Goal: Check status: Verify the current state of an ongoing process or item

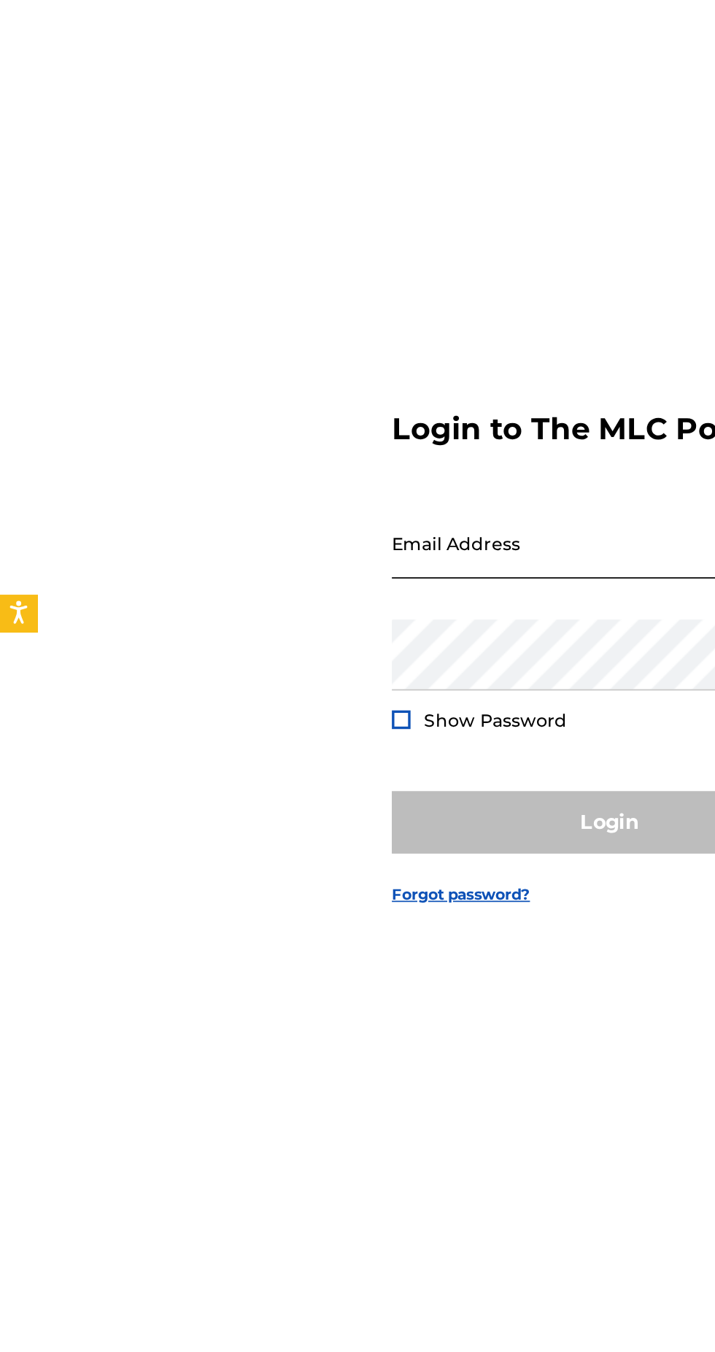
click at [290, 656] on input "Email Address" at bounding box center [353, 635] width 247 height 42
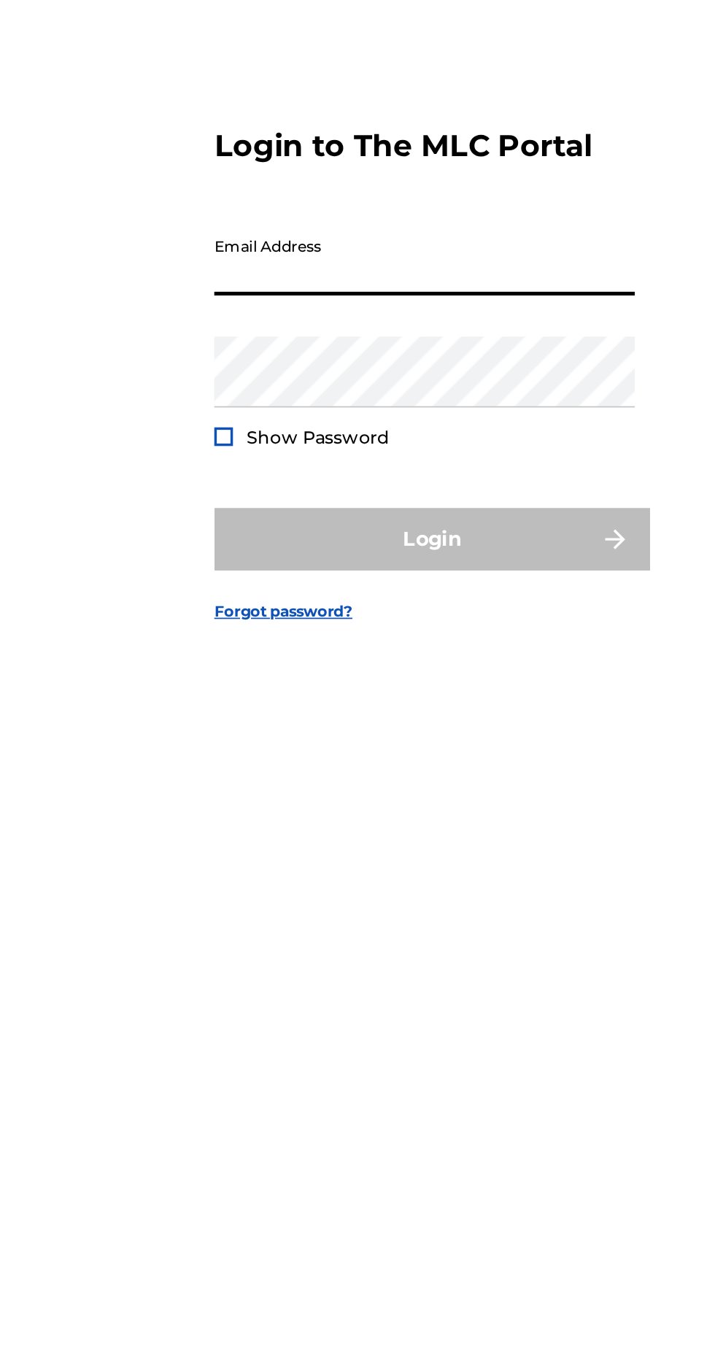
click at [384, 656] on input "Email Address" at bounding box center [353, 635] width 247 height 42
type input "[EMAIL_ADDRESS][DOMAIN_NAME]"
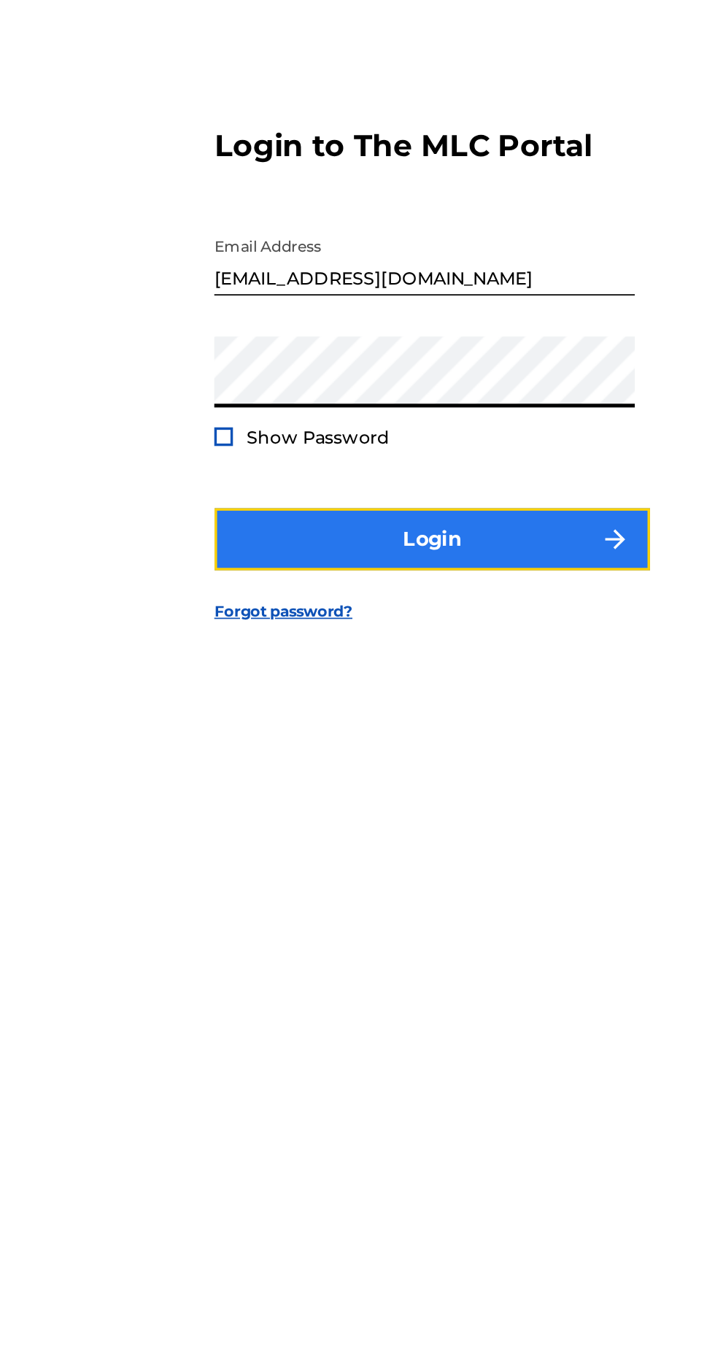
click at [438, 817] on button "Login" at bounding box center [357, 799] width 255 height 36
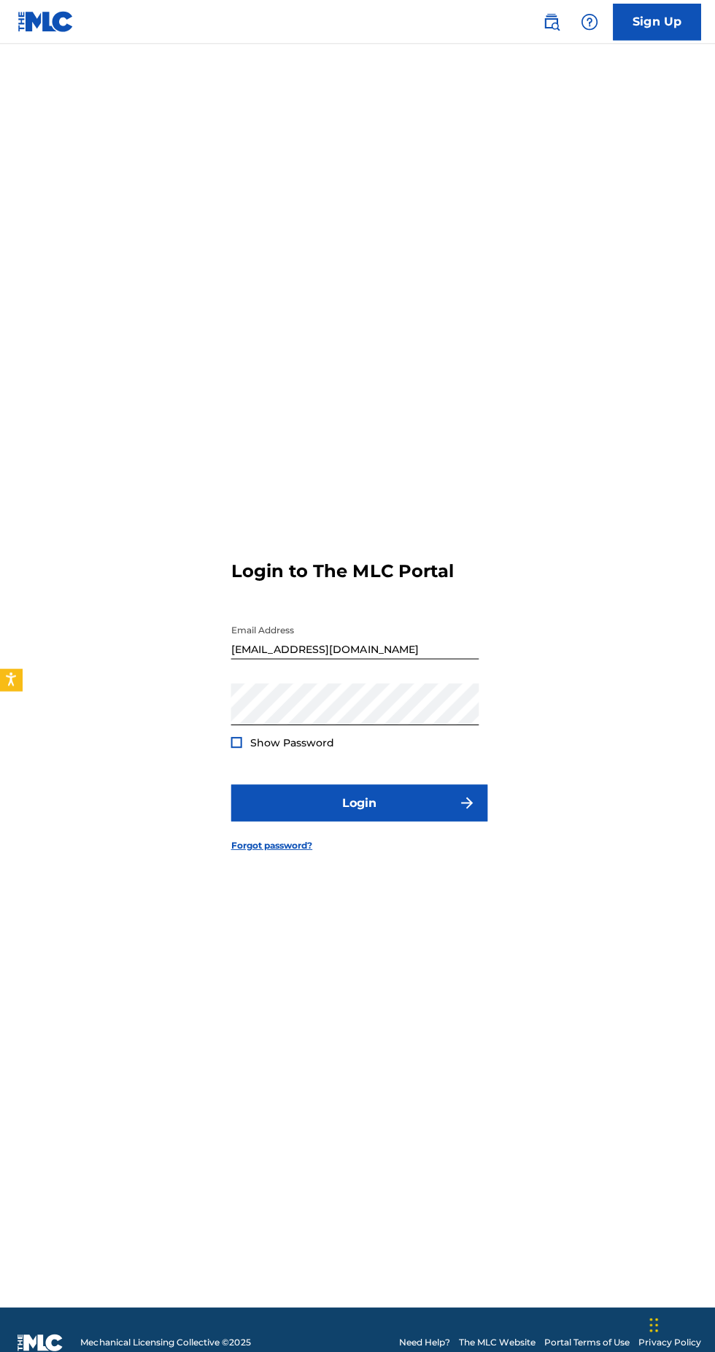
click at [115, 266] on div "Login to The MLC Portal Email Address [EMAIL_ADDRESS][DOMAIN_NAME] Password Sho…" at bounding box center [357, 690] width 715 height 1220
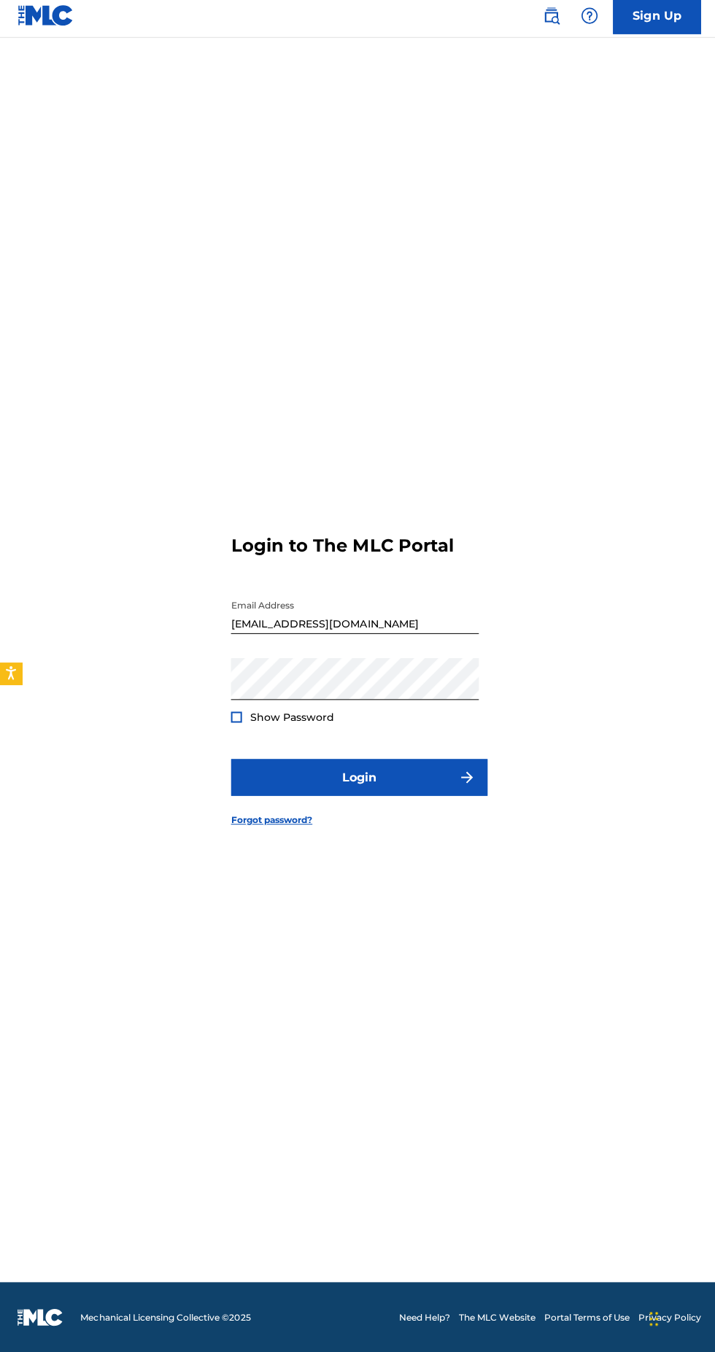
scroll to position [106, 0]
click at [432, 611] on input "[EMAIL_ADDRESS][DOMAIN_NAME]" at bounding box center [353, 616] width 247 height 42
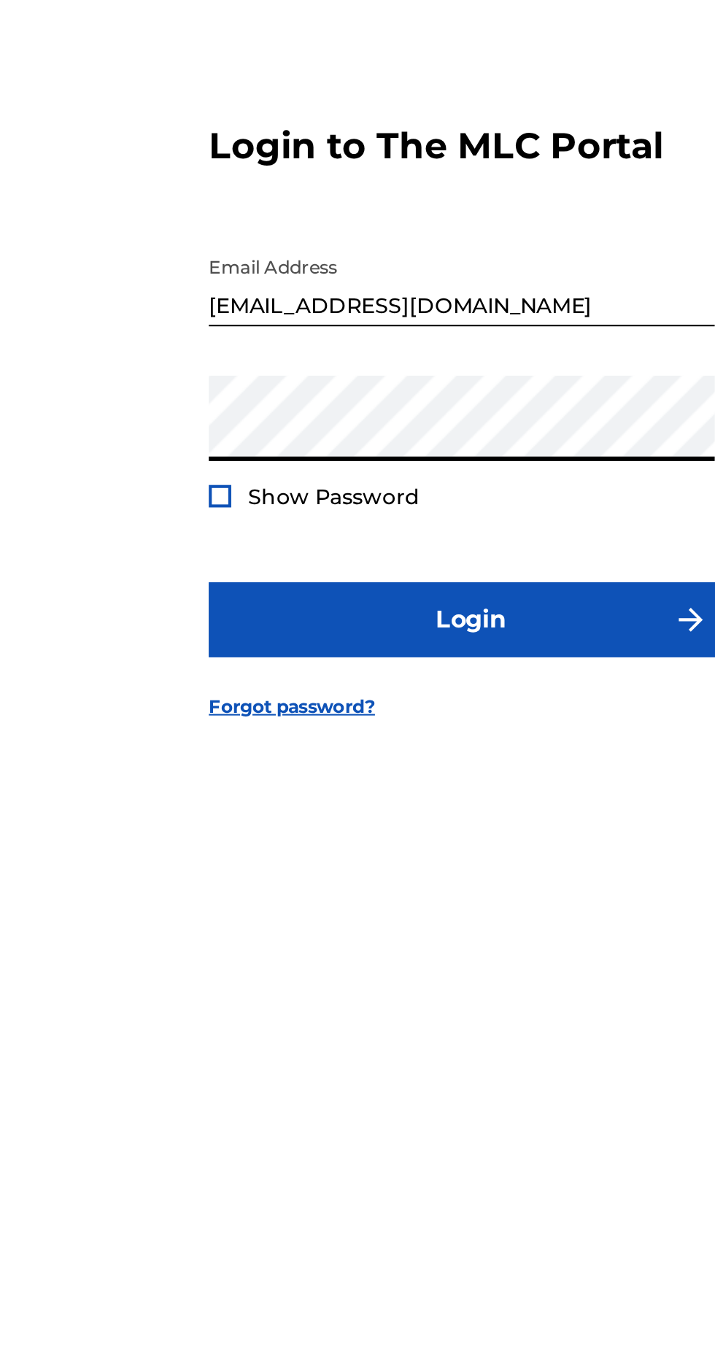
click at [232, 714] on div at bounding box center [235, 719] width 11 height 11
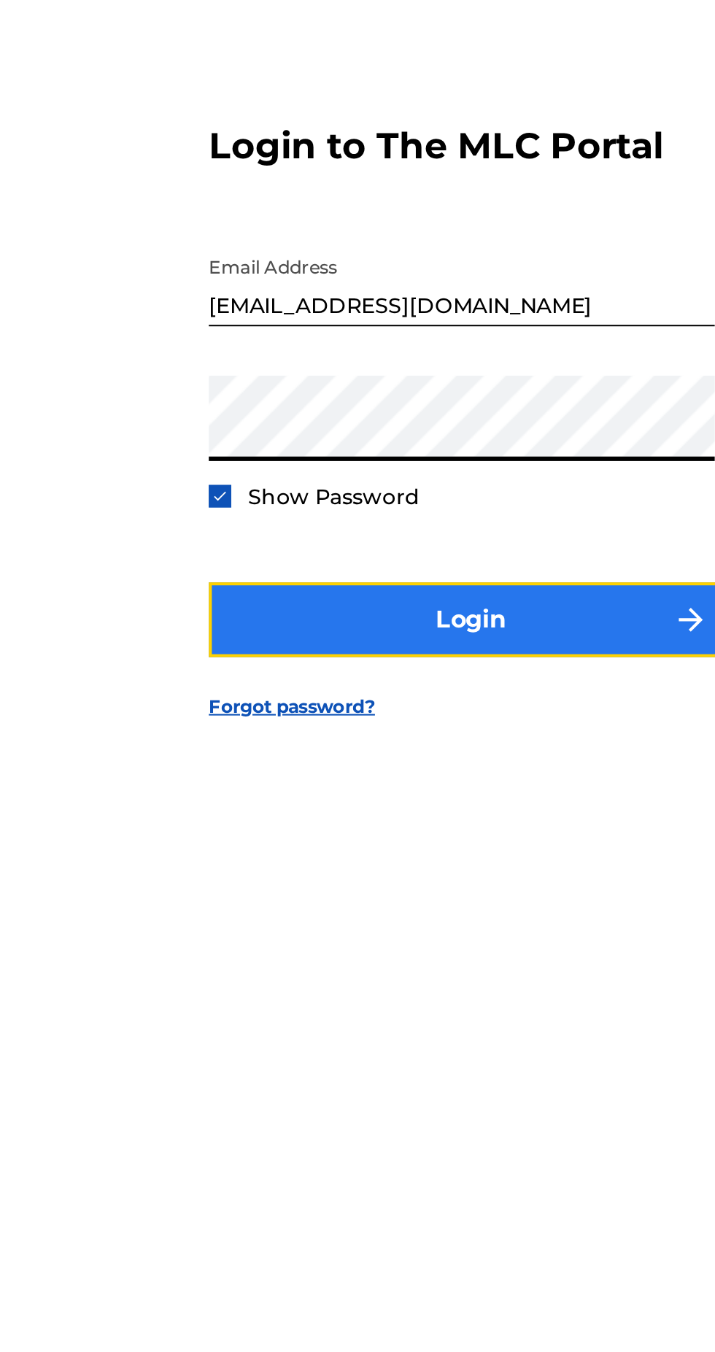
click at [412, 762] on button "Login" at bounding box center [357, 780] width 255 height 36
click at [400, 763] on button "Login" at bounding box center [357, 780] width 255 height 36
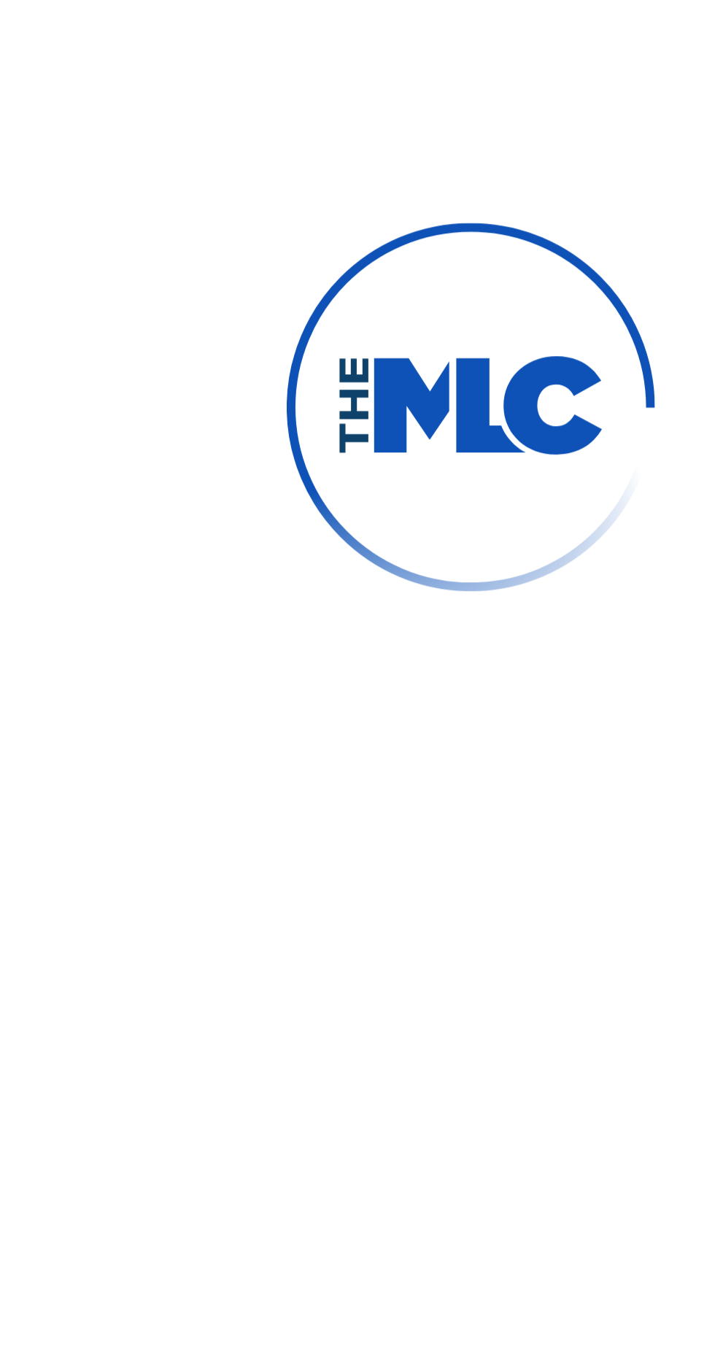
scroll to position [104, 0]
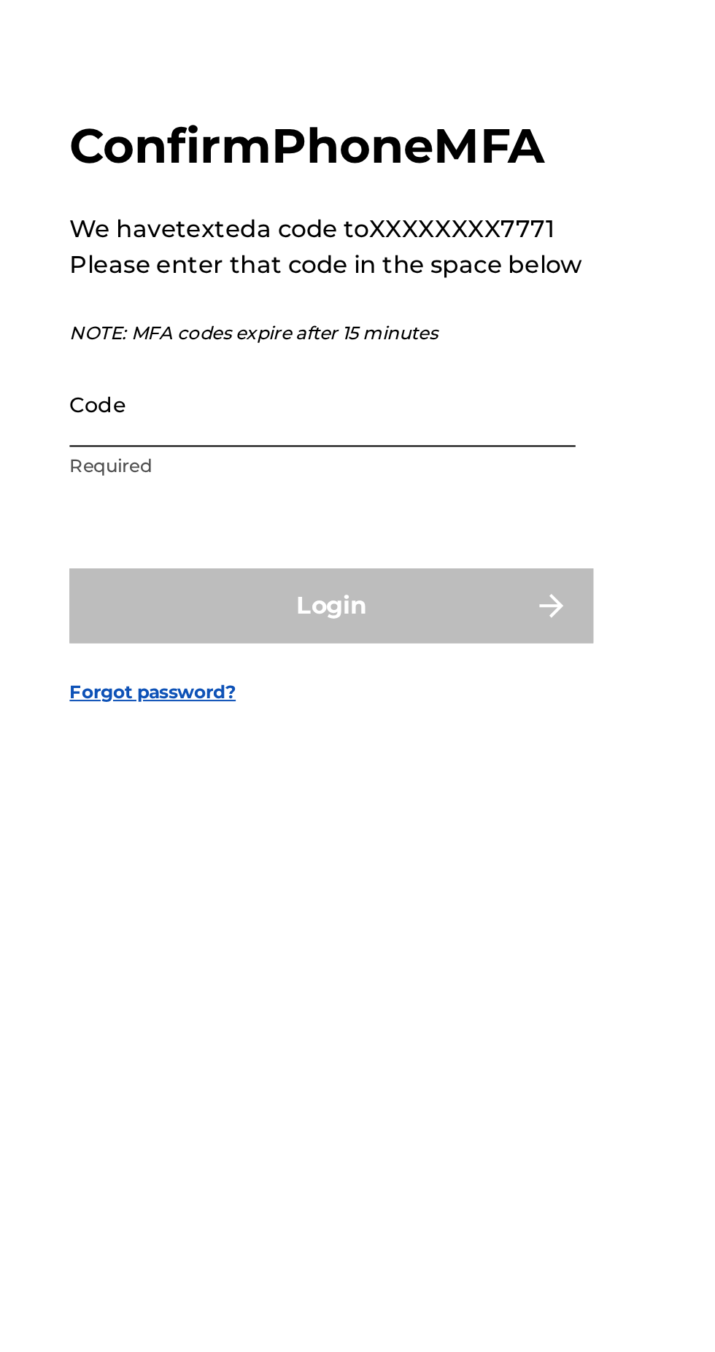
click at [317, 680] on input "Code" at bounding box center [353, 680] width 247 height 42
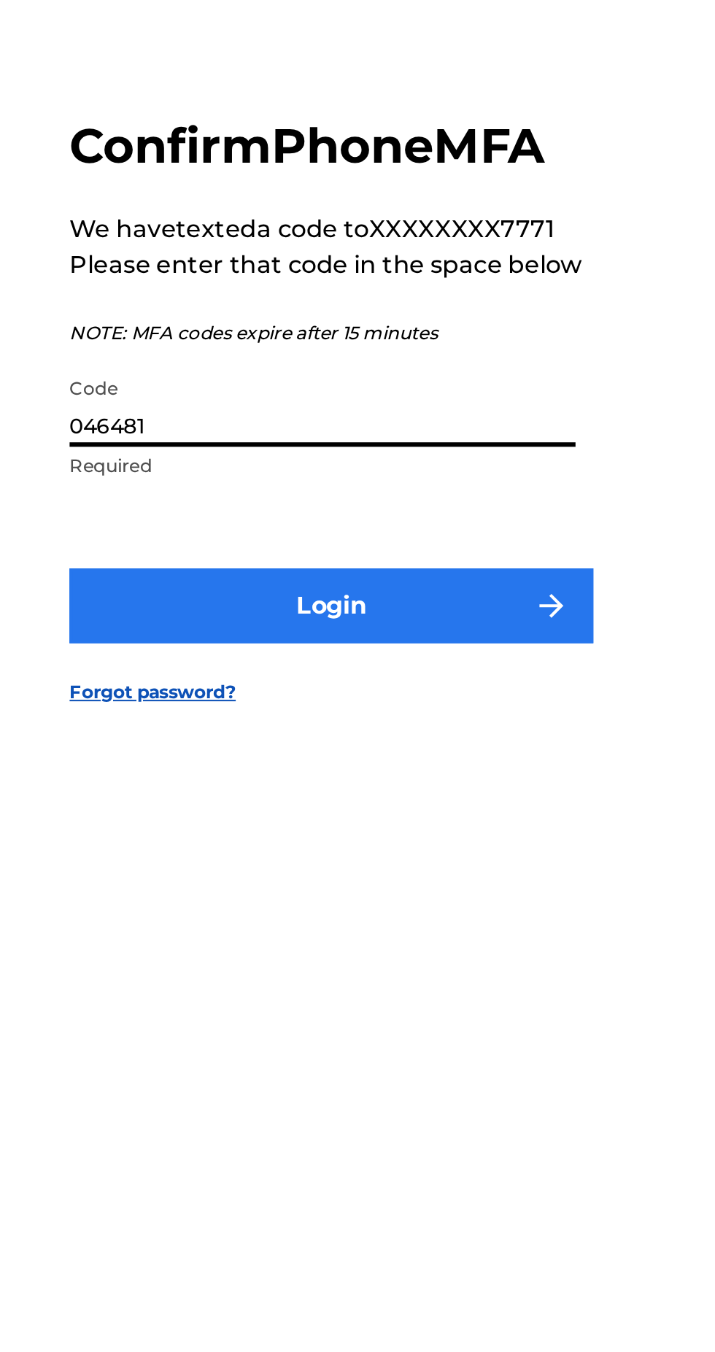
type input "046481"
click at [427, 760] on button "Login" at bounding box center [357, 778] width 255 height 36
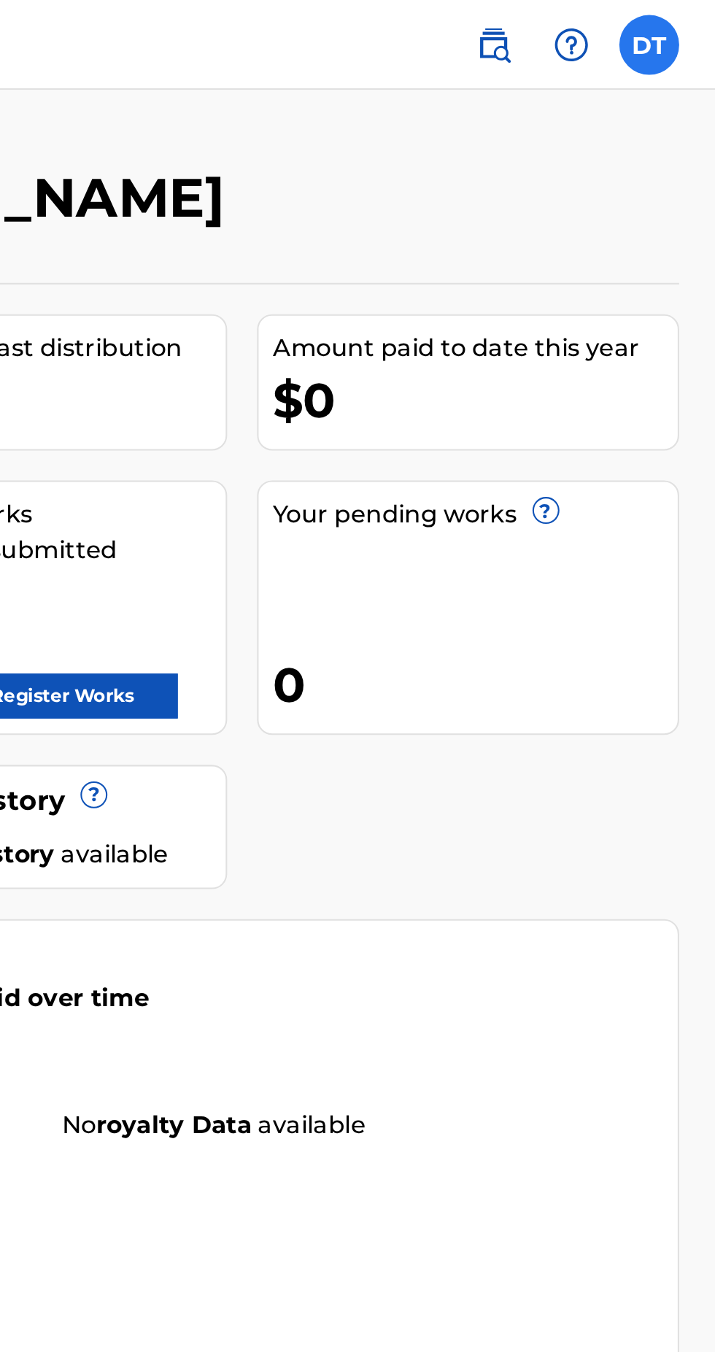
click at [685, 21] on label at bounding box center [682, 21] width 29 height 29
click at [683, 22] on input "DT [PERSON_NAME] [EMAIL_ADDRESS][DOMAIN_NAME] Notification Preferences Profile …" at bounding box center [683, 22] width 0 height 0
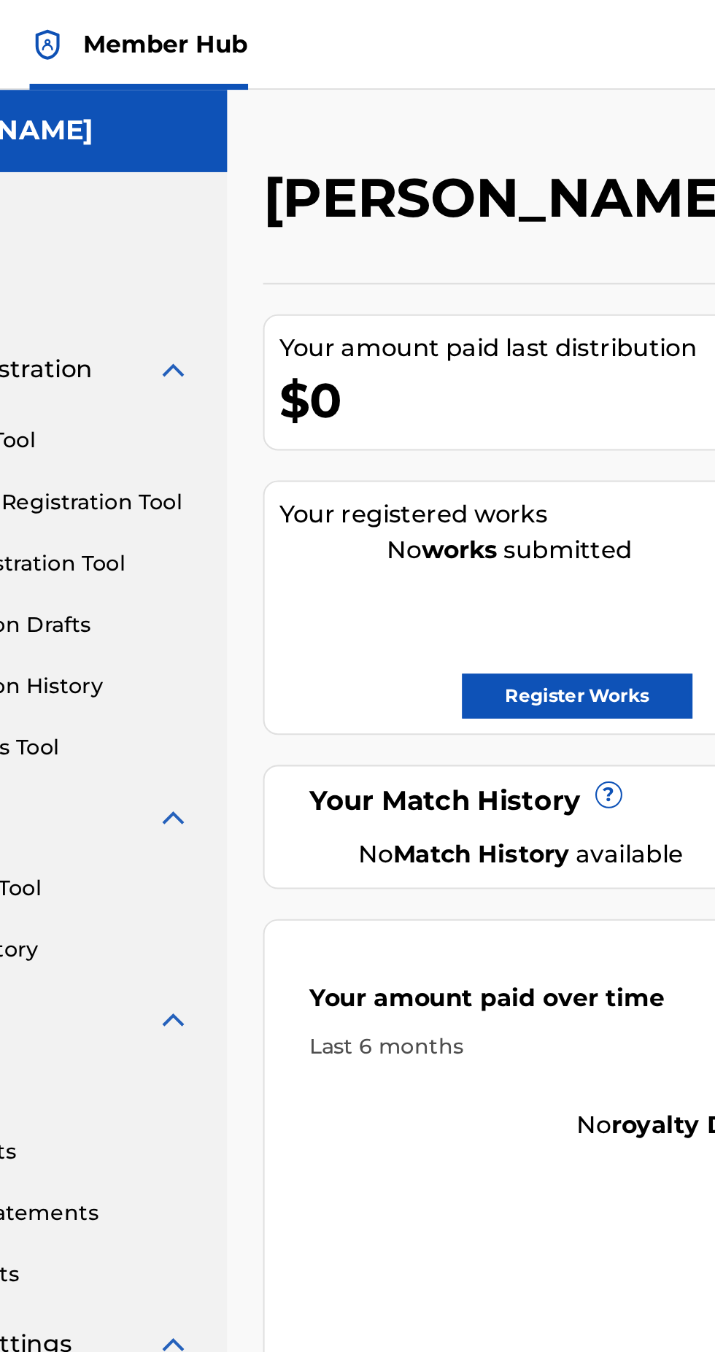
click at [351, 112] on h2 "[PERSON_NAME]" at bounding box center [363, 96] width 239 height 33
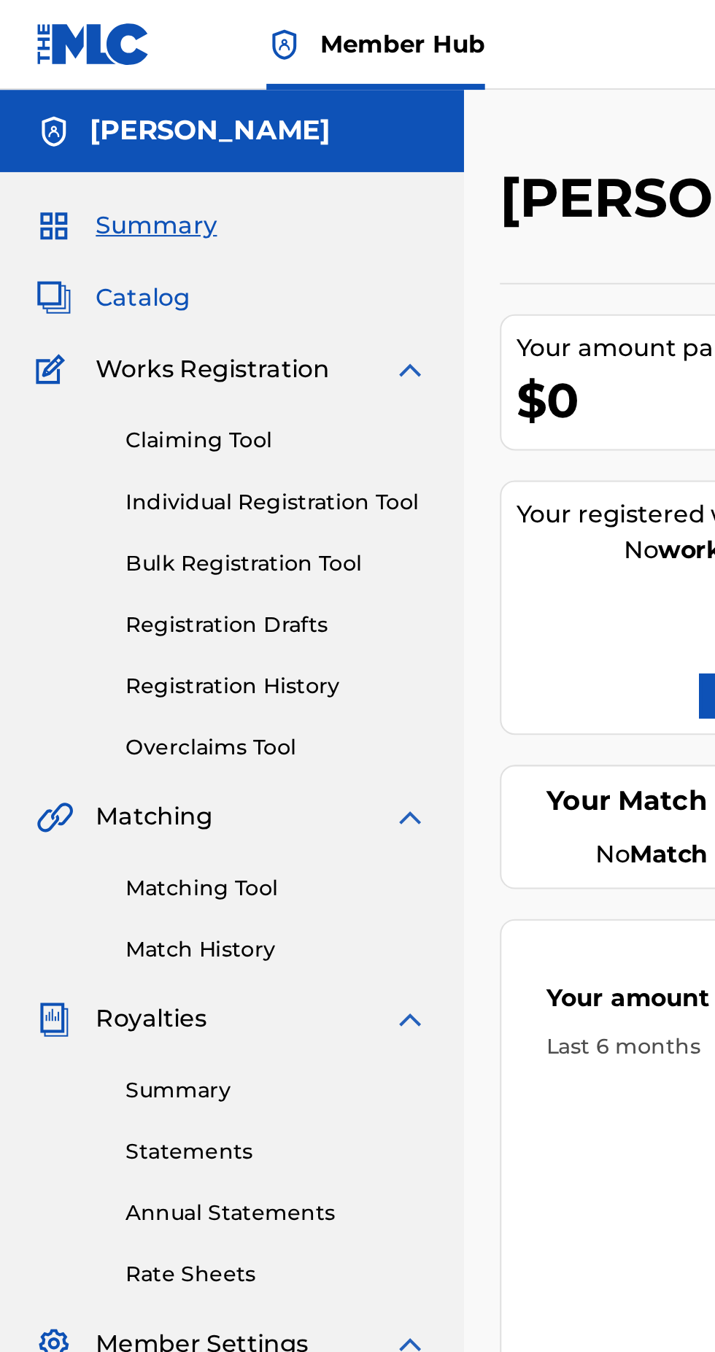
click at [74, 149] on span "Catalog" at bounding box center [70, 145] width 46 height 18
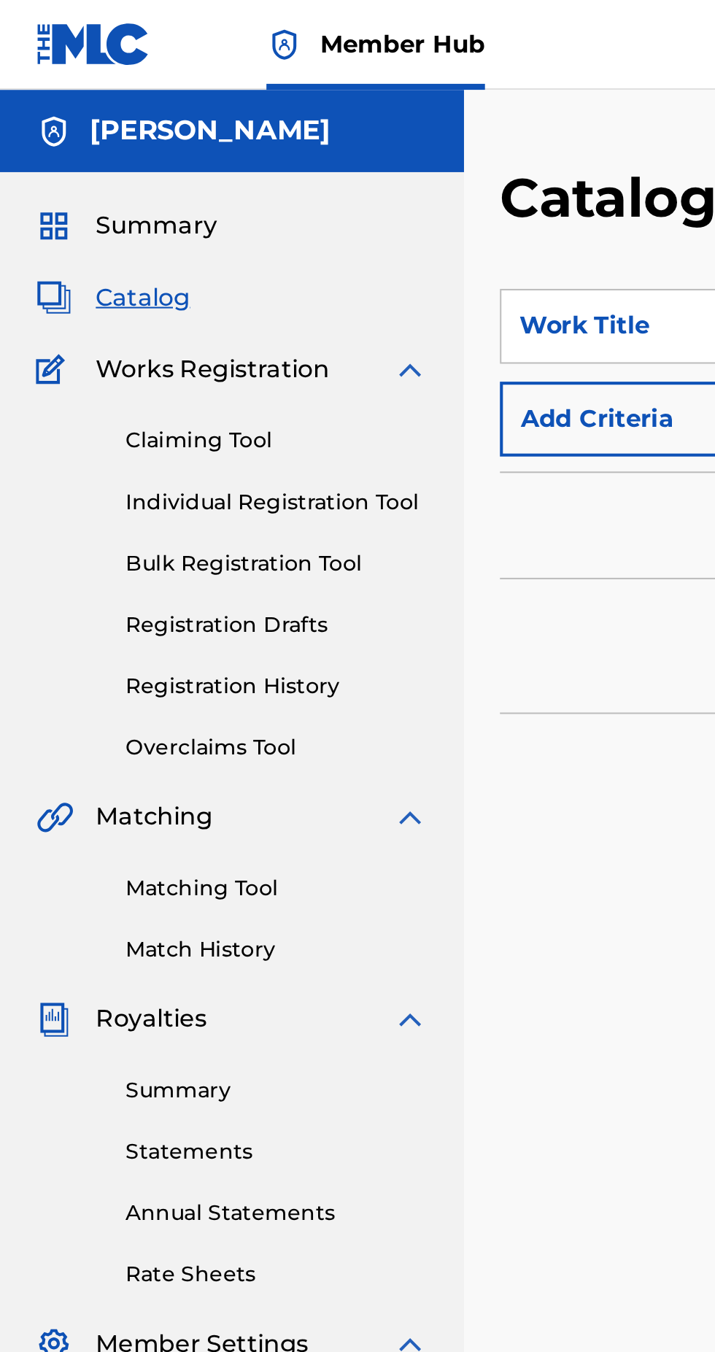
click at [123, 178] on span "Works Registration" at bounding box center [104, 180] width 114 height 18
click at [115, 185] on span "Works Registration" at bounding box center [104, 180] width 114 height 18
click at [88, 185] on span "Works Registration" at bounding box center [104, 180] width 114 height 18
click at [53, 181] on span "Works Registration" at bounding box center [104, 180] width 114 height 18
click at [142, 336] on link "Registration History" at bounding box center [134, 334] width 147 height 15
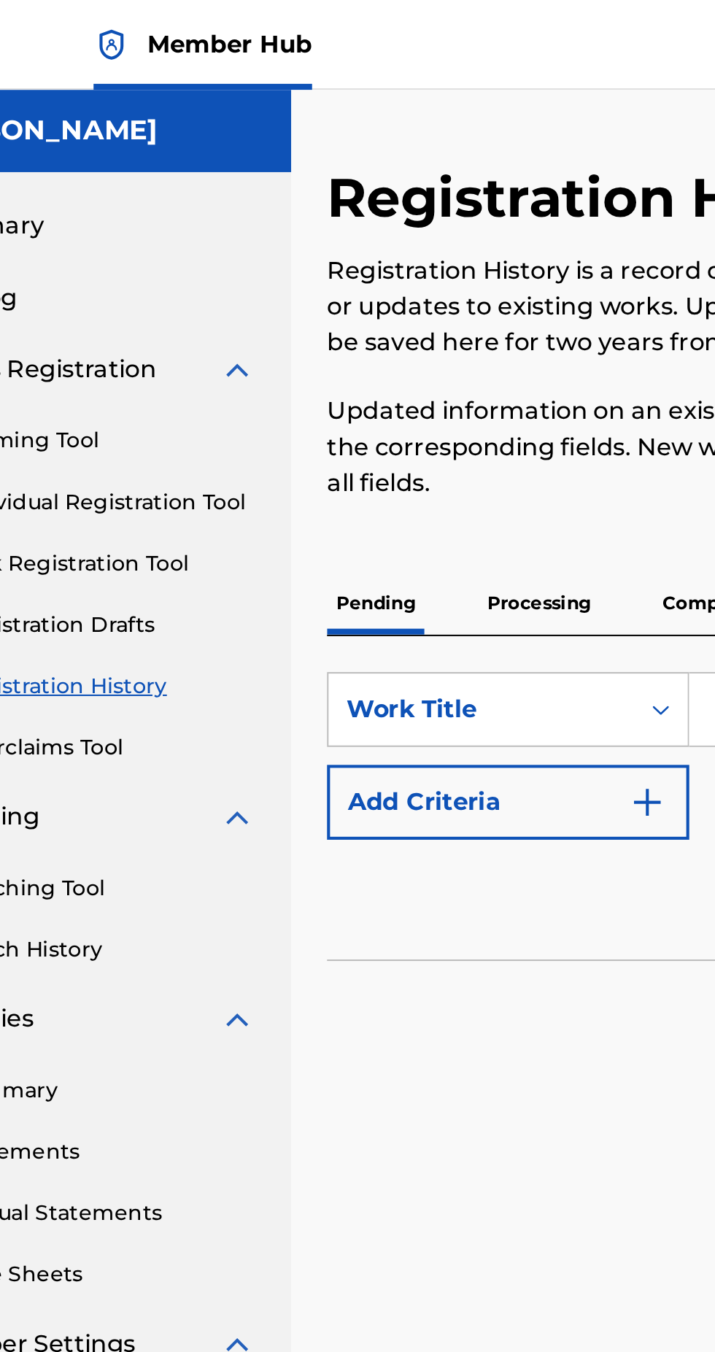
click at [348, 292] on p "Processing" at bounding box center [346, 294] width 59 height 31
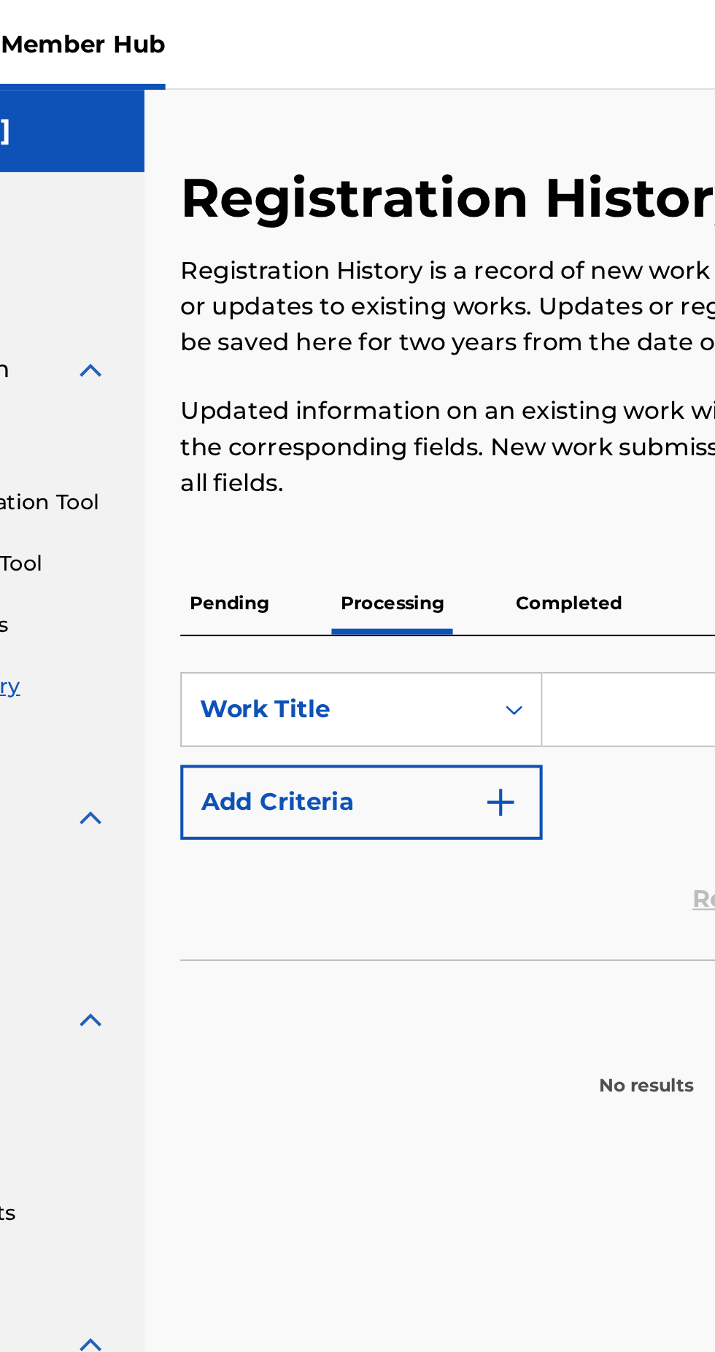
click at [430, 291] on p "Completed" at bounding box center [433, 294] width 61 height 31
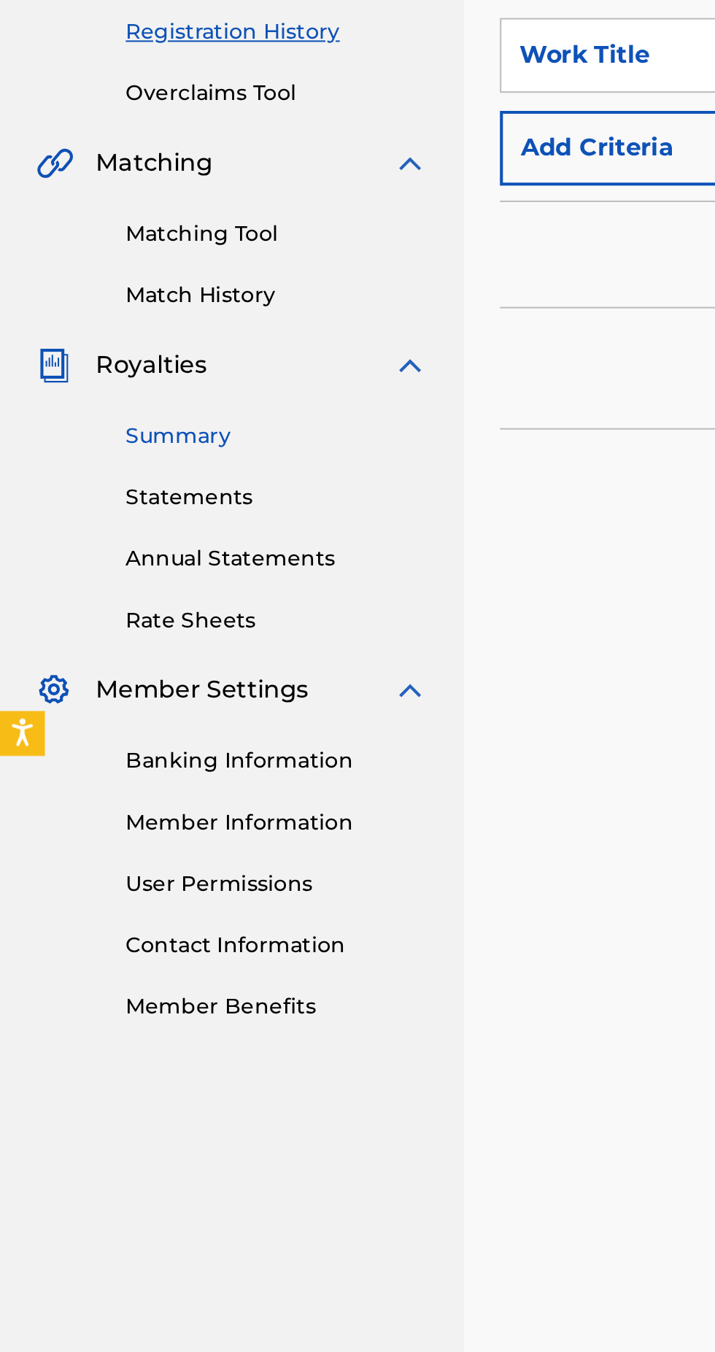
click at [105, 538] on link "Summary" at bounding box center [134, 531] width 147 height 15
